Goal: Find specific fact: Find specific fact

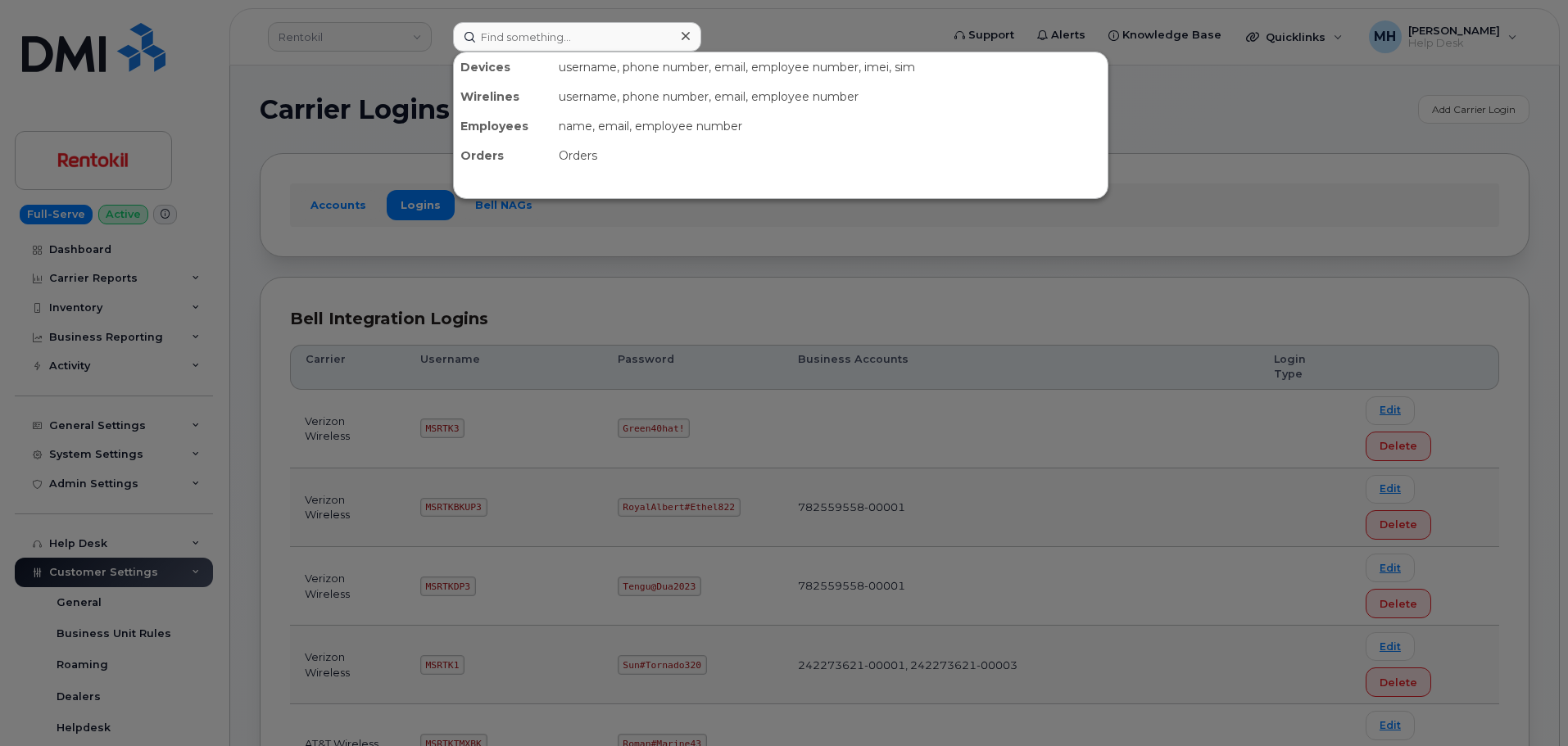
click at [561, 37] on input at bounding box center [576, 37] width 248 height 30
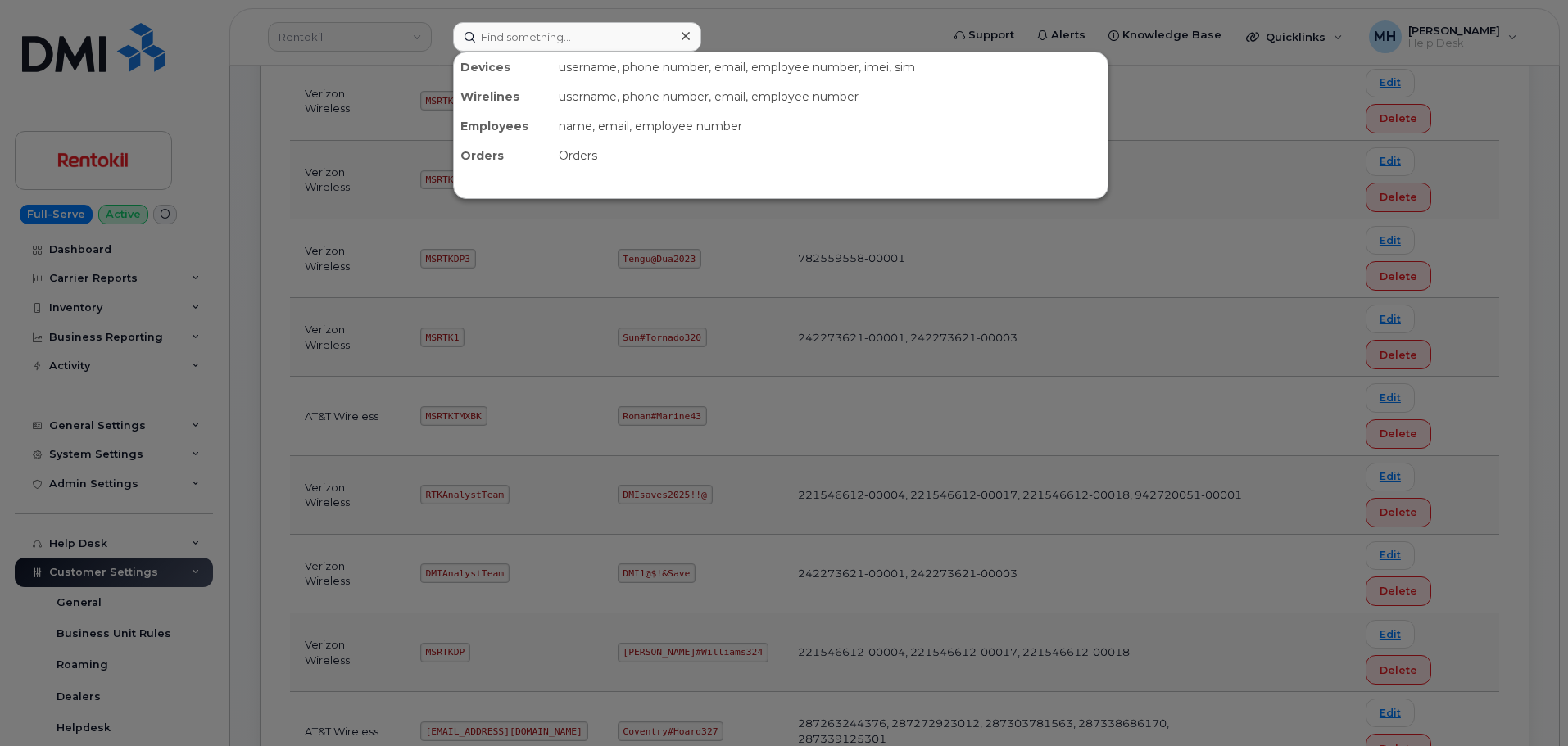
scroll to position [308, 0]
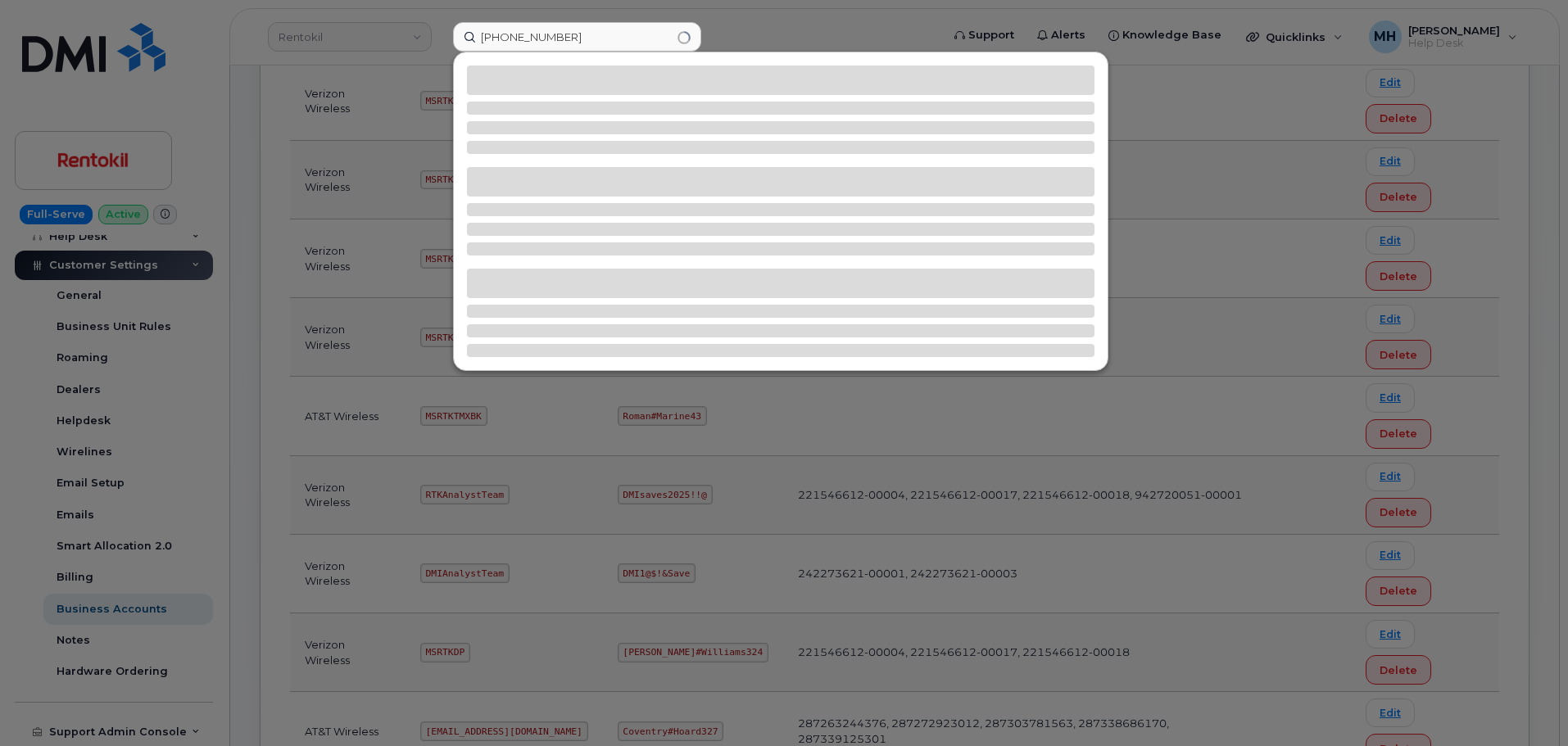
type input "[PHONE_NUMBER]"
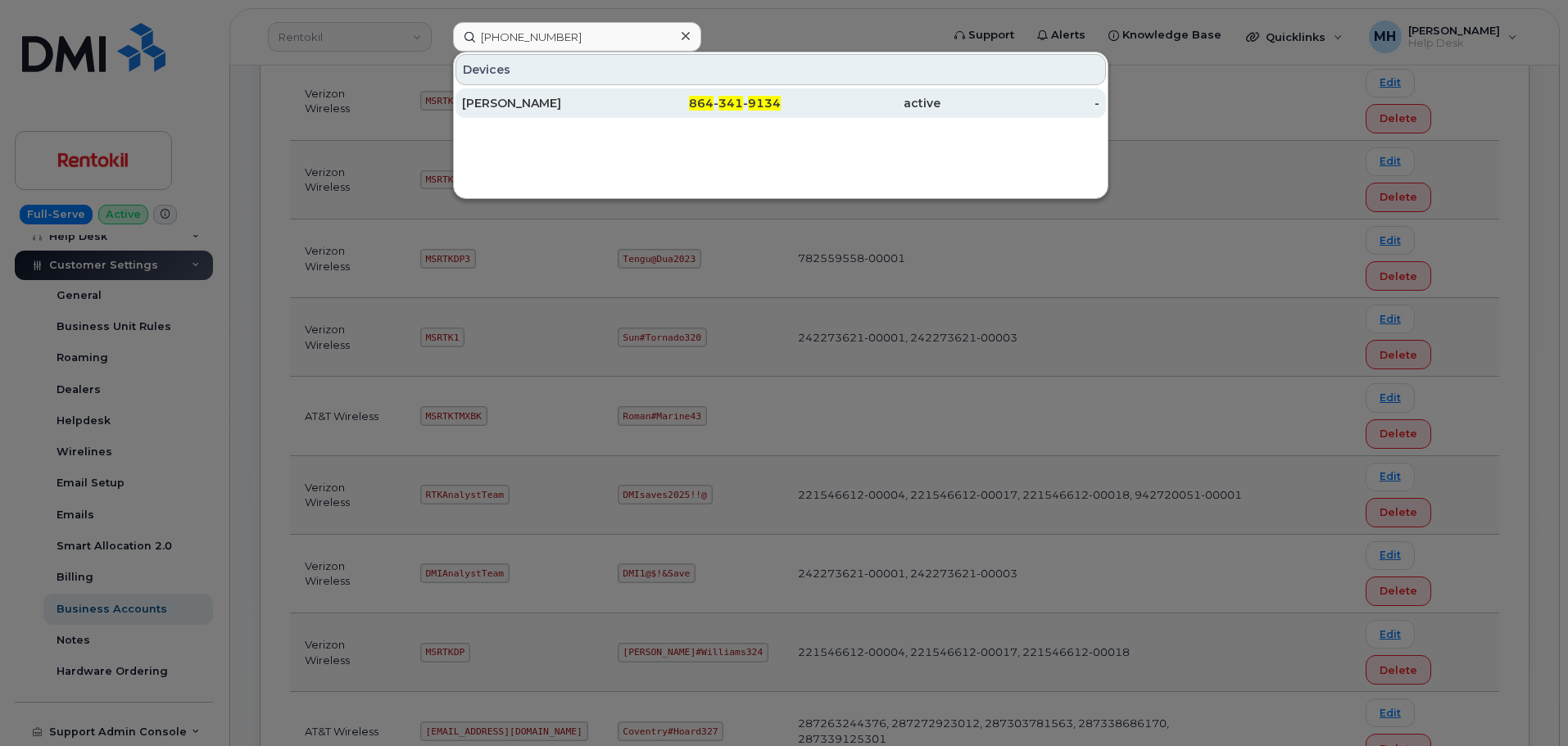
click at [665, 109] on div "864 - 341 - 9134" at bounding box center [701, 103] width 159 height 16
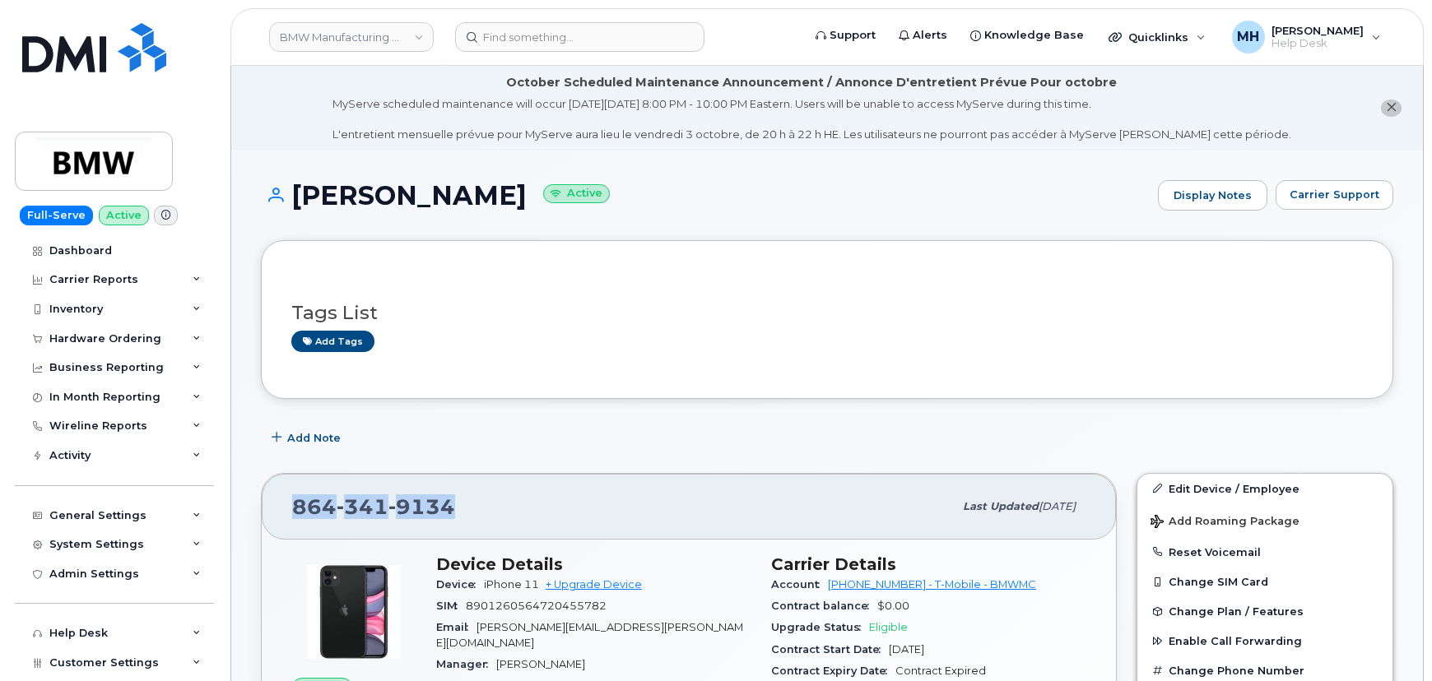
drag, startPoint x: 288, startPoint y: 502, endPoint x: 258, endPoint y: 502, distance: 30.4
copy span "[PHONE_NUMBER]"
